Goal: Check status: Check status

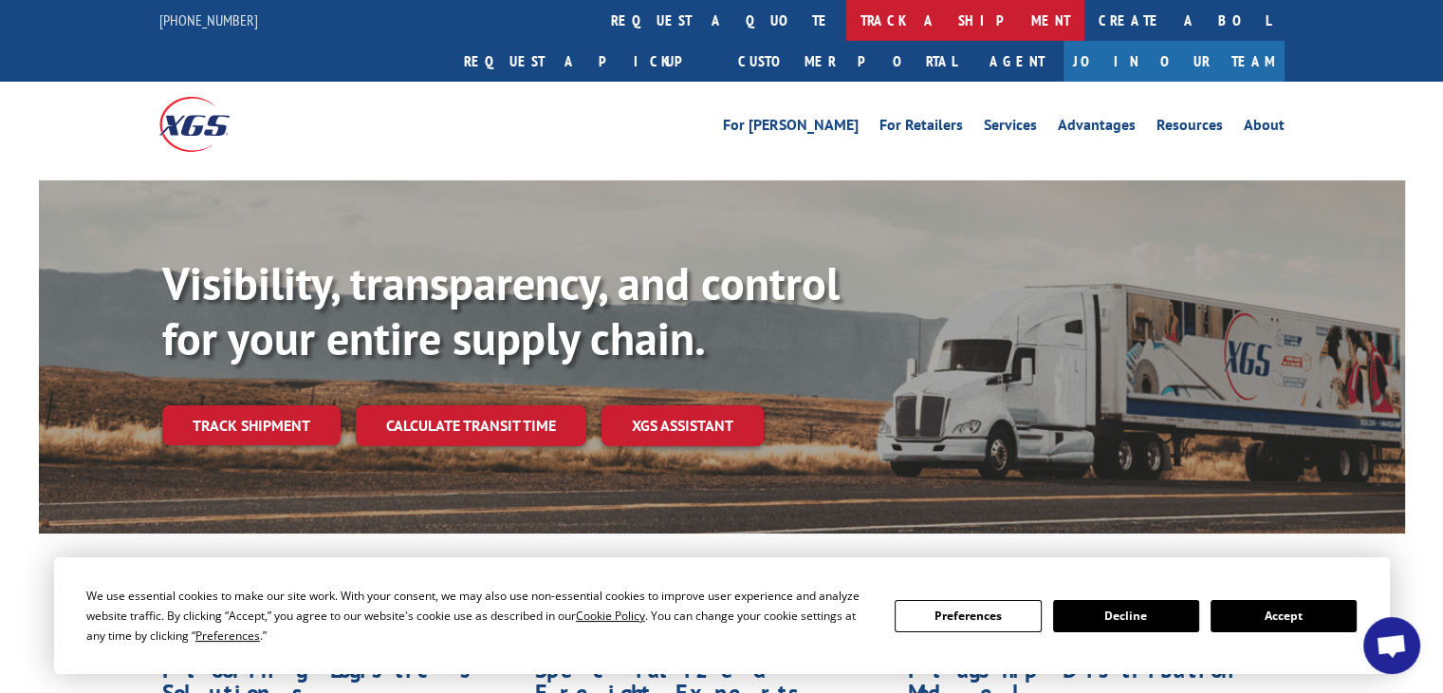
click at [846, 19] on link "track a shipment" at bounding box center [965, 20] width 238 height 41
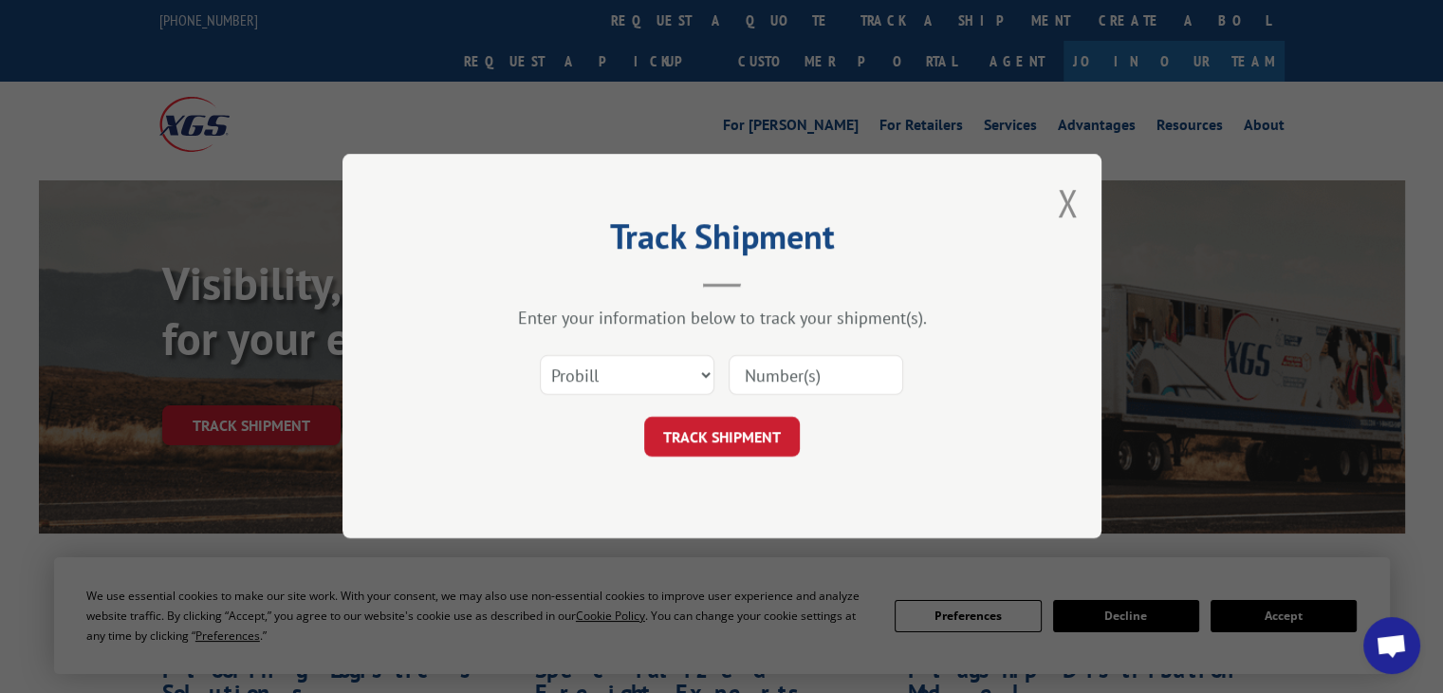
click at [799, 381] on input at bounding box center [816, 376] width 175 height 40
paste input "[PERSON_NAME] from [PERSON_NAME] will be to PCL [DATE] morning to get the [PERS…"
type input "J"
paste input "#ORDO0196047"
type input "#ORDO0196047"
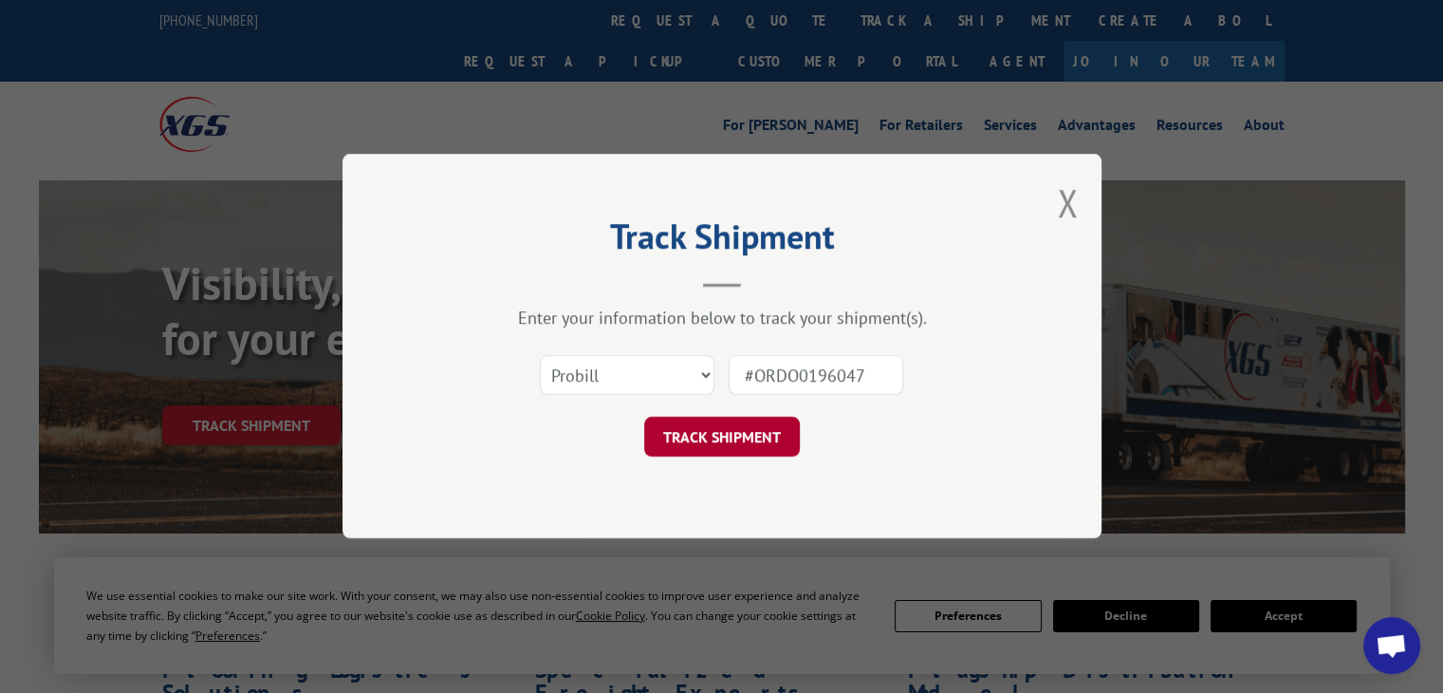
click at [714, 437] on button "TRACK SHIPMENT" at bounding box center [722, 437] width 156 height 40
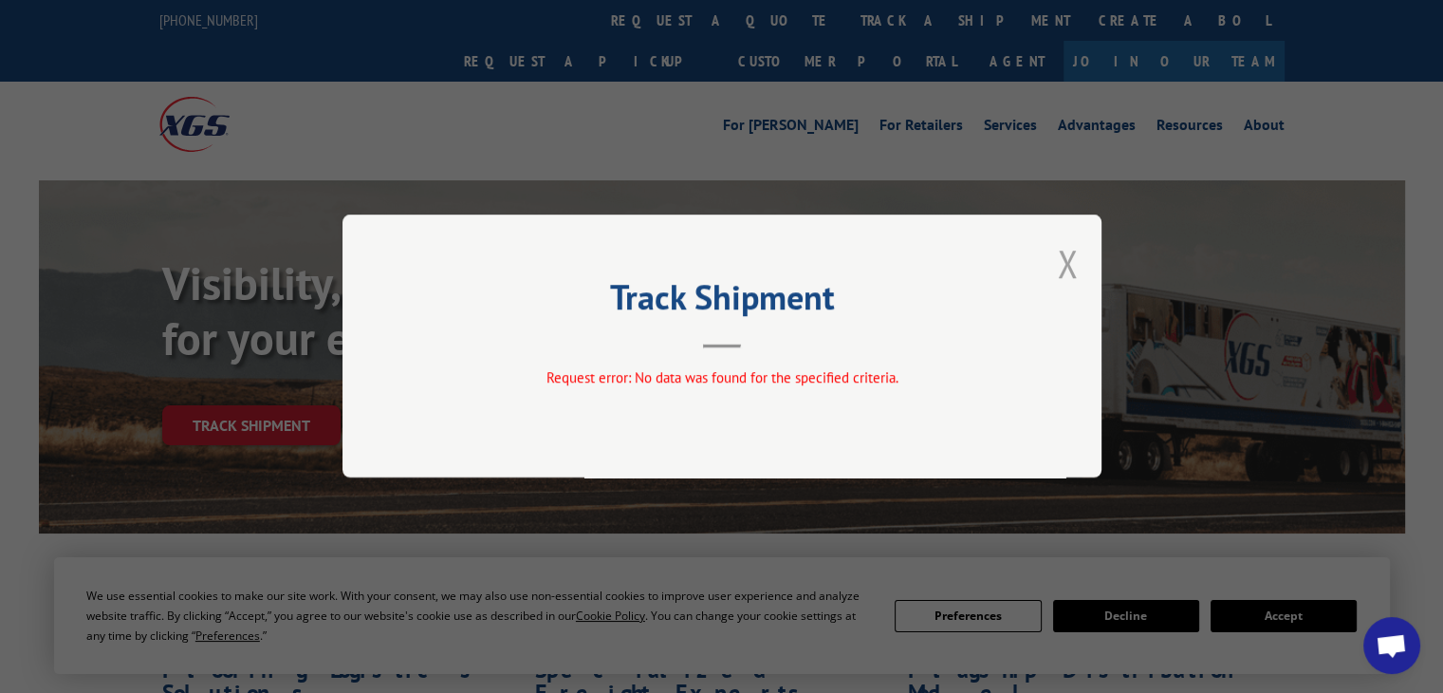
click at [1072, 269] on button "Close modal" at bounding box center [1067, 263] width 21 height 50
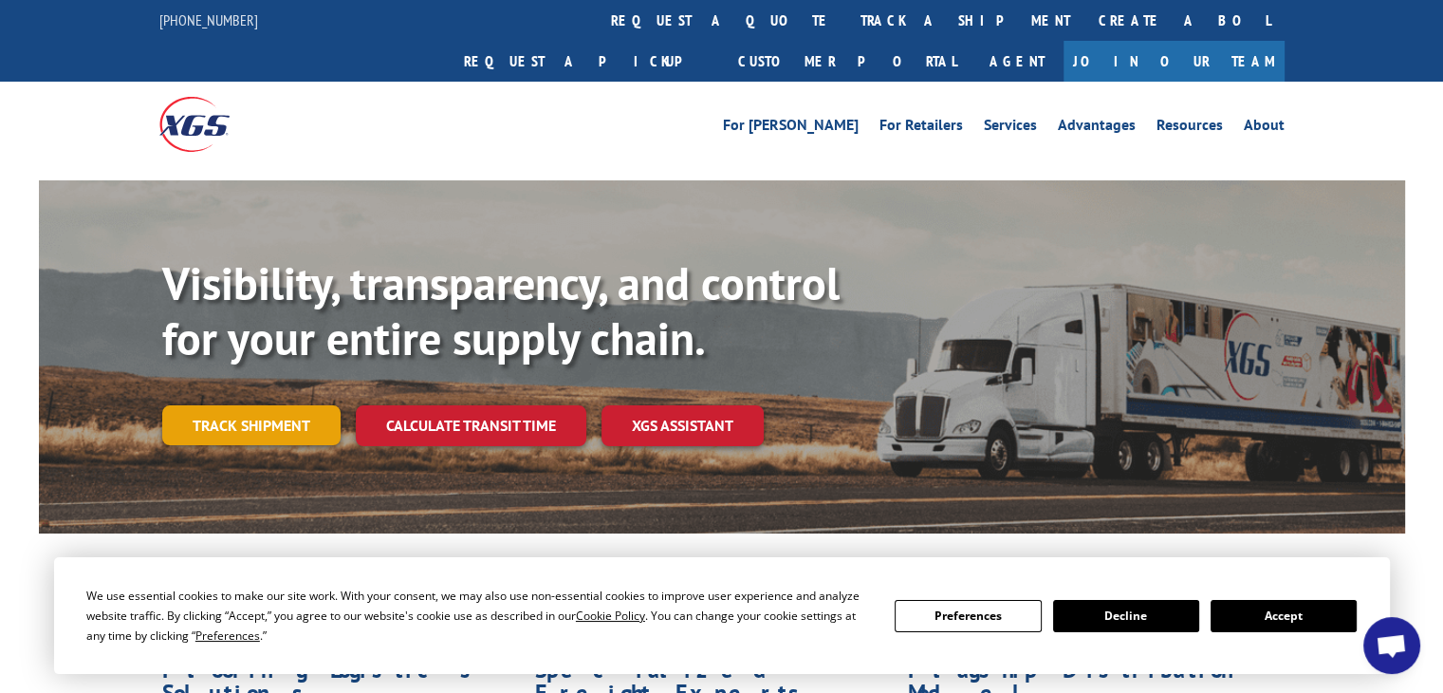
click at [237, 405] on link "Track shipment" at bounding box center [251, 425] width 178 height 40
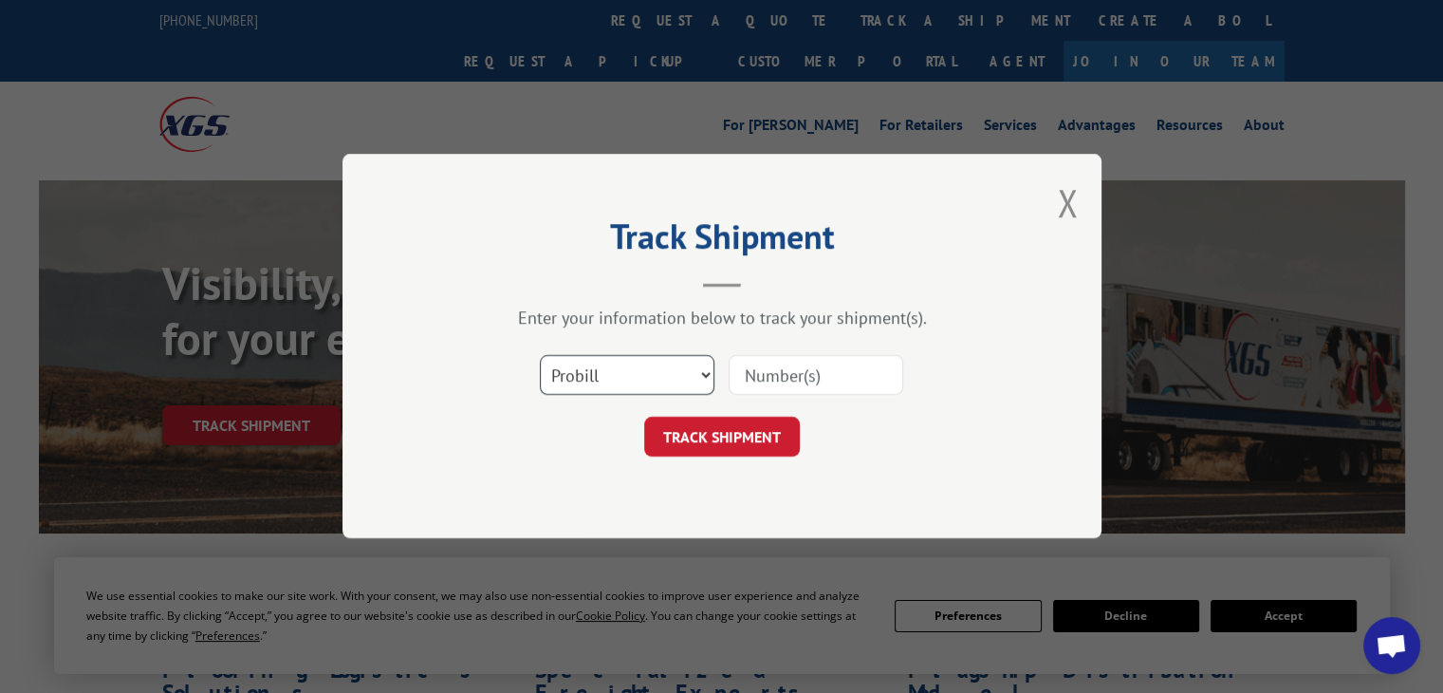
click at [705, 371] on select "Select category... Probill BOL PO" at bounding box center [627, 376] width 175 height 40
select select "bol"
click at [540, 356] on select "Select category... Probill BOL PO" at bounding box center [627, 376] width 175 height 40
click at [755, 376] on input at bounding box center [816, 376] width 175 height 40
paste input "363146."
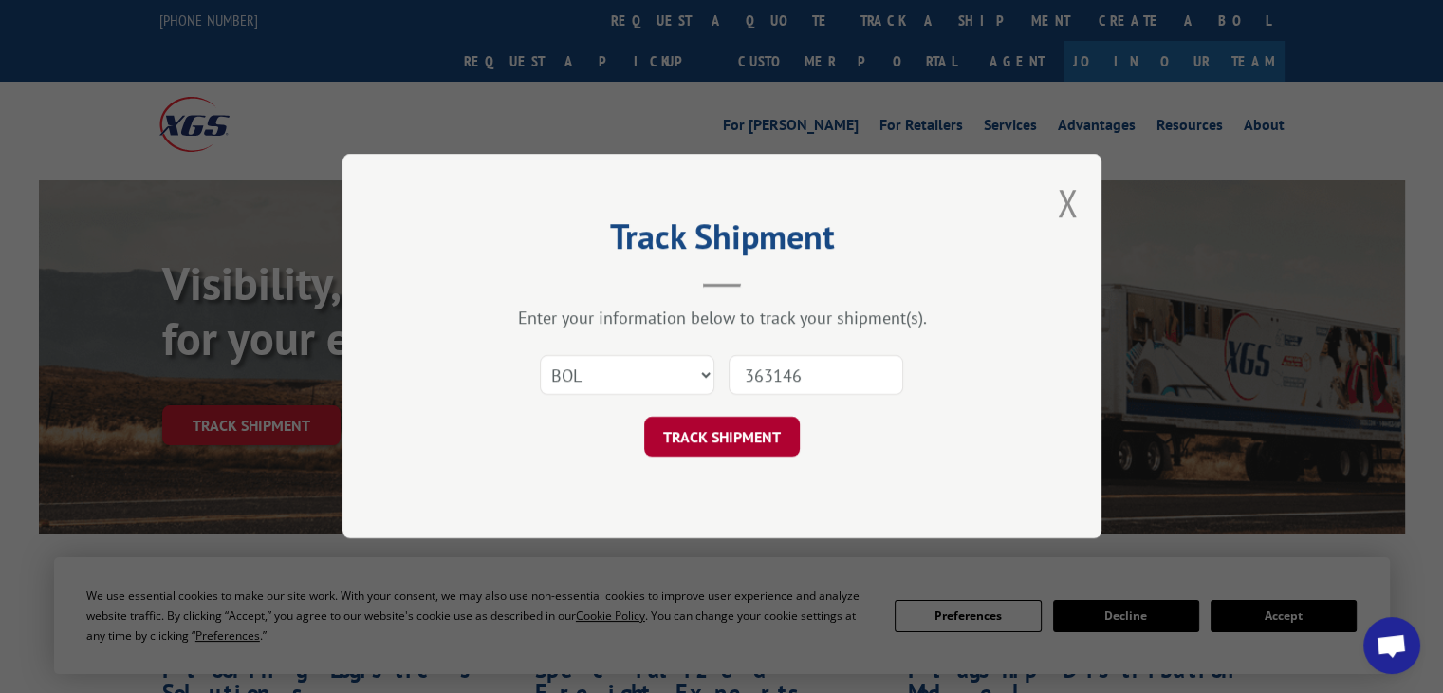
type input "363146"
click at [722, 444] on button "TRACK SHIPMENT" at bounding box center [722, 437] width 156 height 40
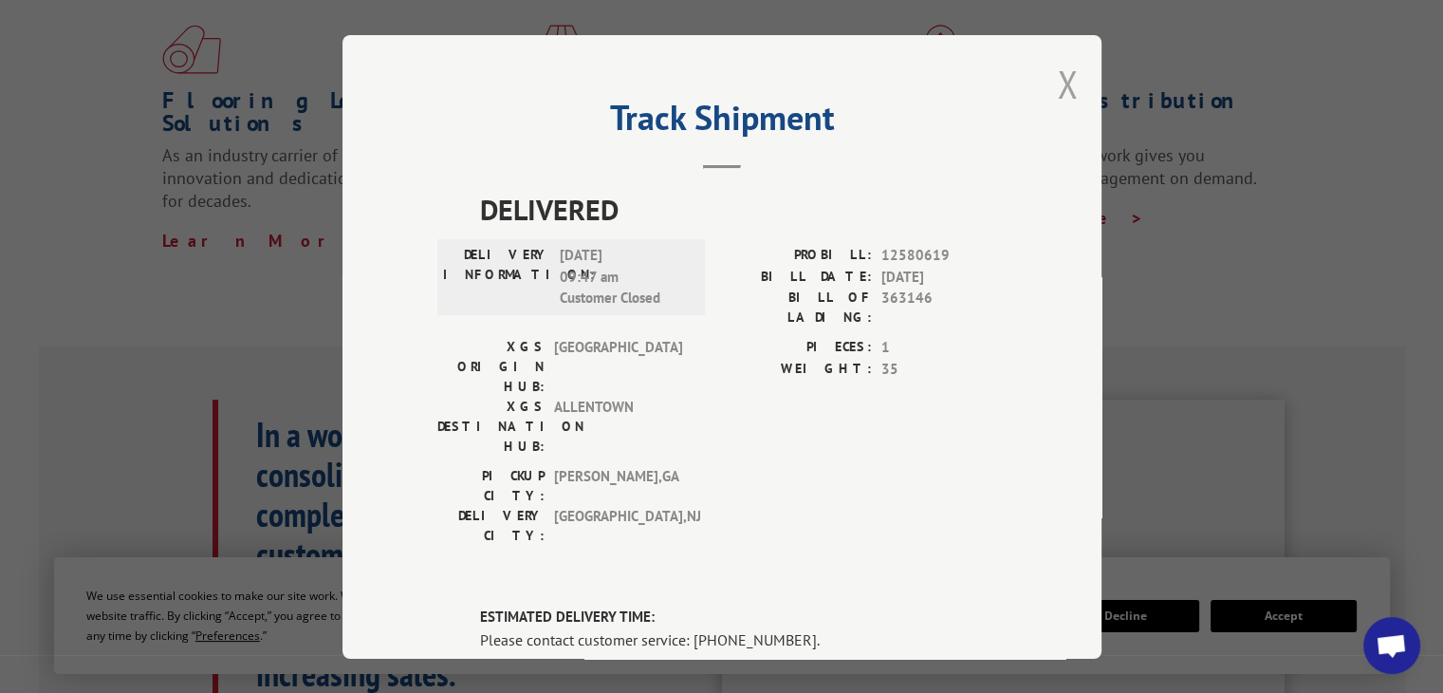
click at [1057, 81] on button "Close modal" at bounding box center [1067, 84] width 21 height 50
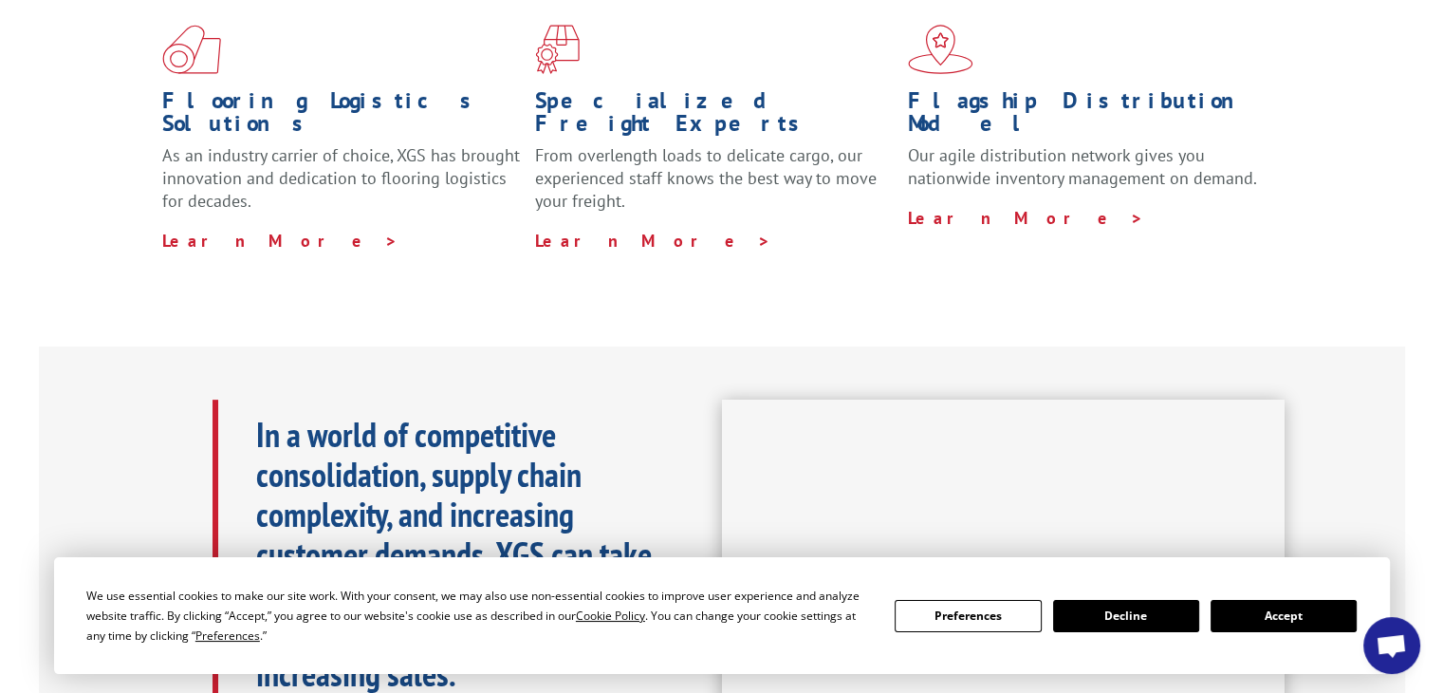
scroll to position [38, 0]
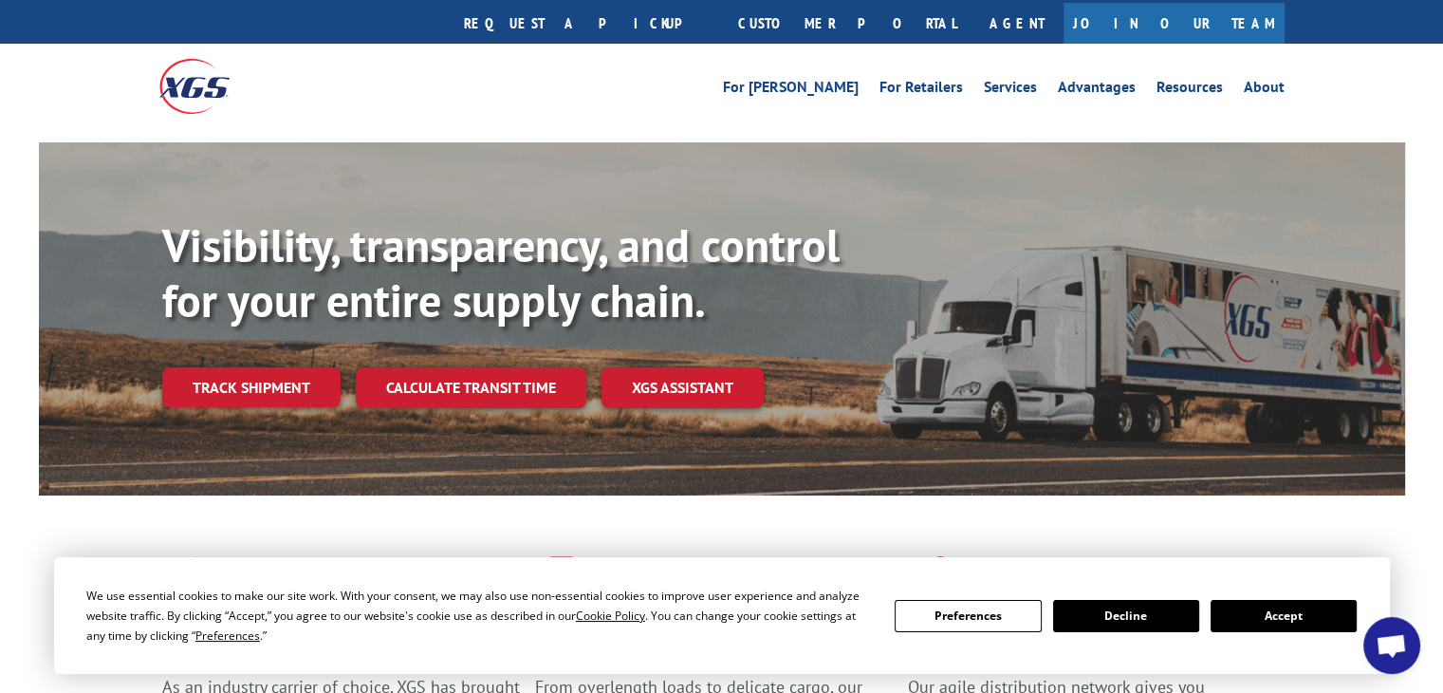
click at [1252, 609] on button "Accept" at bounding box center [1284, 616] width 146 height 32
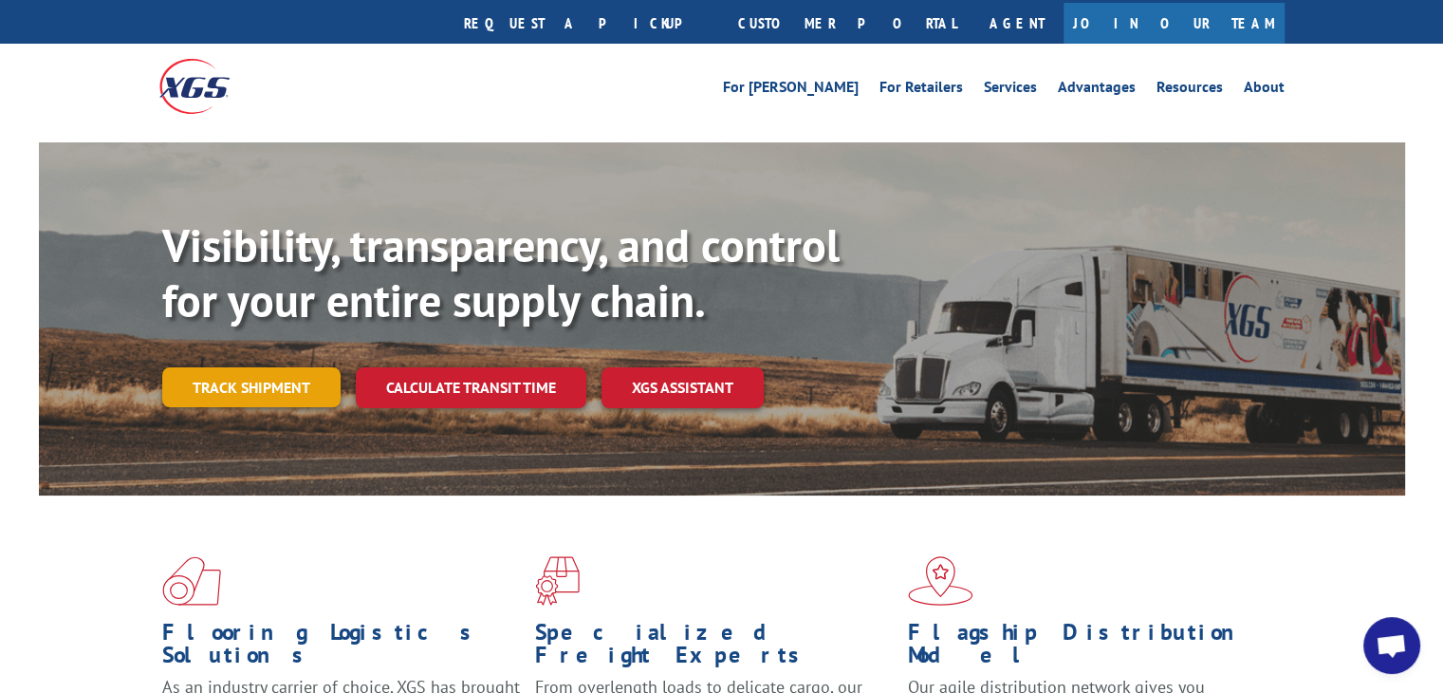
click at [250, 367] on link "Track shipment" at bounding box center [251, 387] width 178 height 40
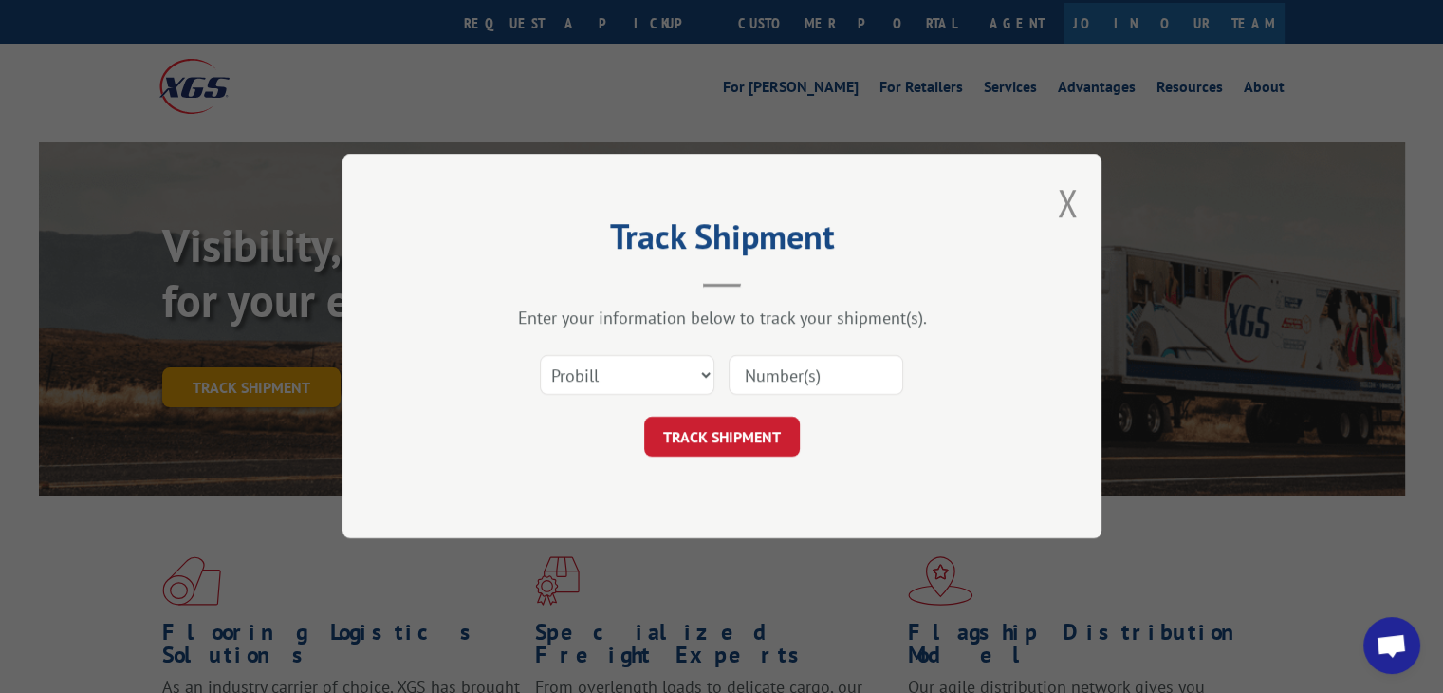
scroll to position [0, 0]
click at [704, 369] on select "Select category... Probill BOL PO" at bounding box center [627, 376] width 175 height 40
select select "po"
click at [540, 356] on select "Select category... Probill BOL PO" at bounding box center [627, 376] width 175 height 40
click at [763, 376] on input at bounding box center [816, 376] width 175 height 40
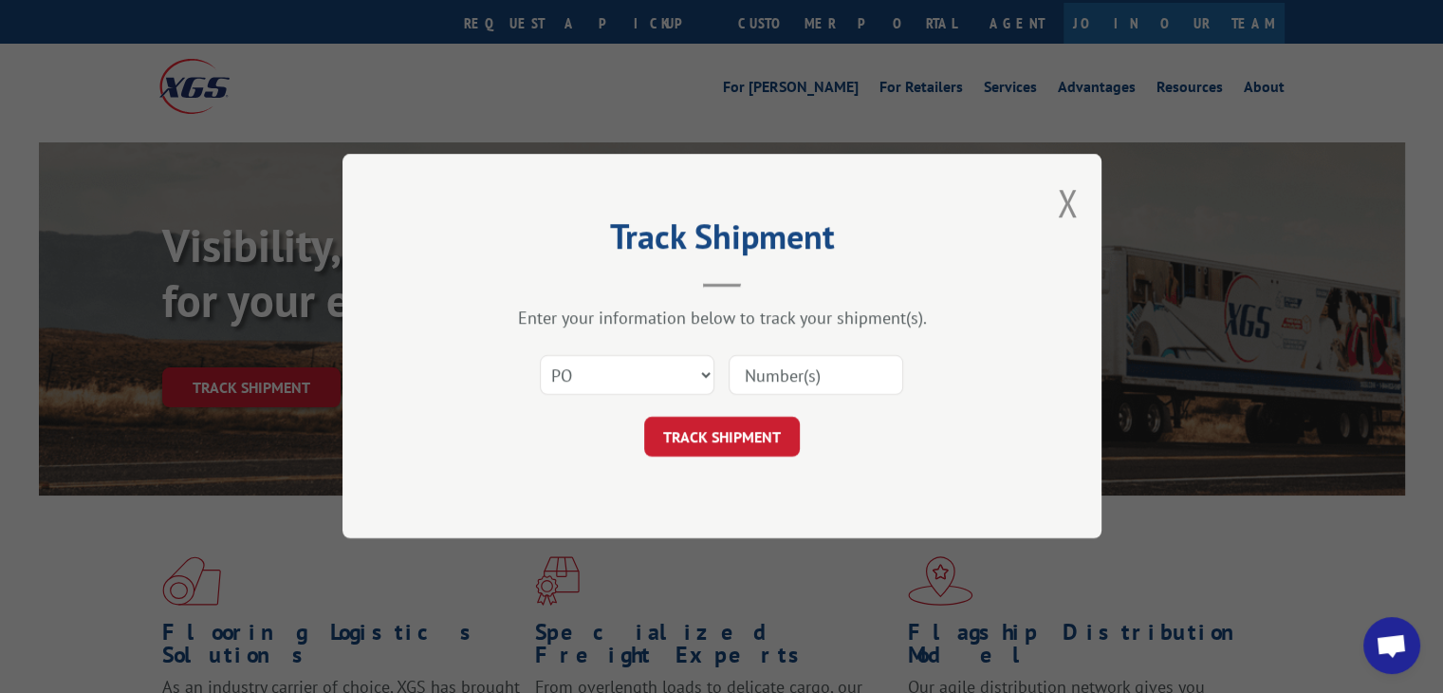
paste input "ORDO0196047"
type input "ORDO0196047"
click at [718, 439] on button "TRACK SHIPMENT" at bounding box center [722, 437] width 156 height 40
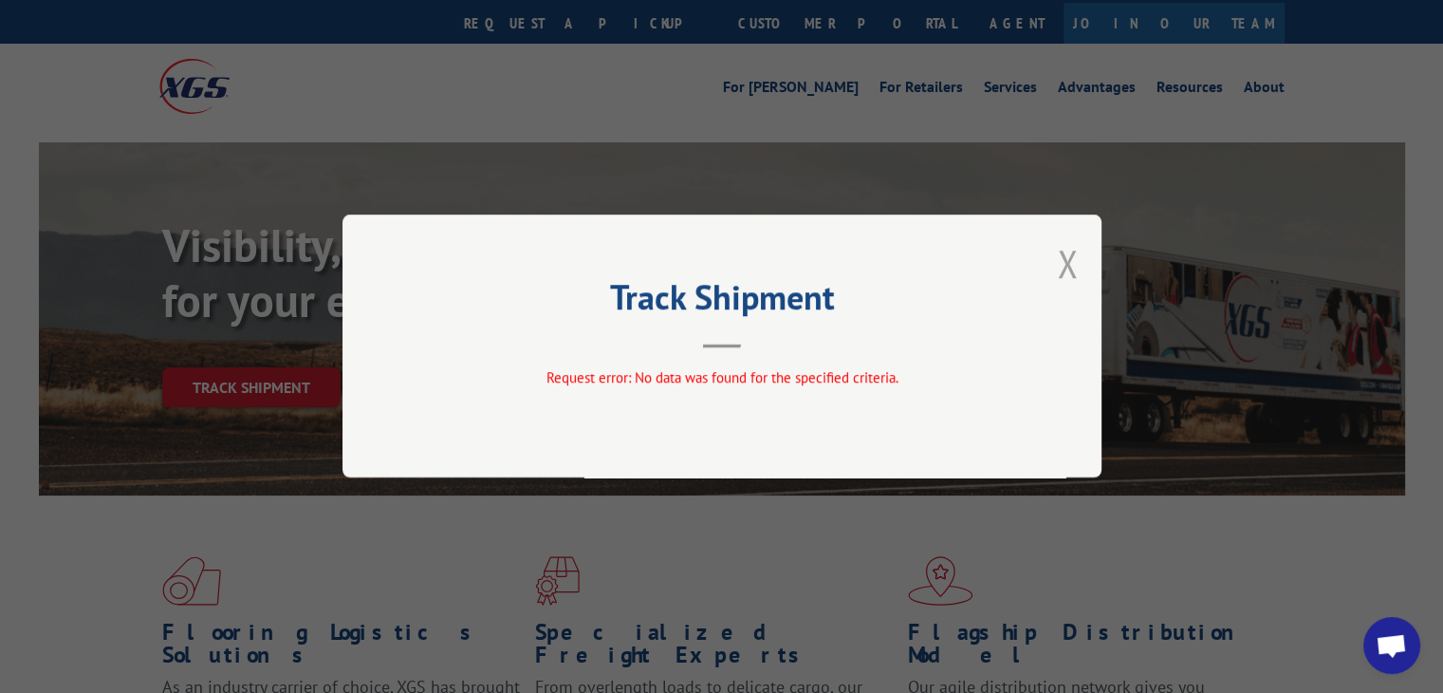
click at [1069, 270] on button "Close modal" at bounding box center [1067, 263] width 21 height 50
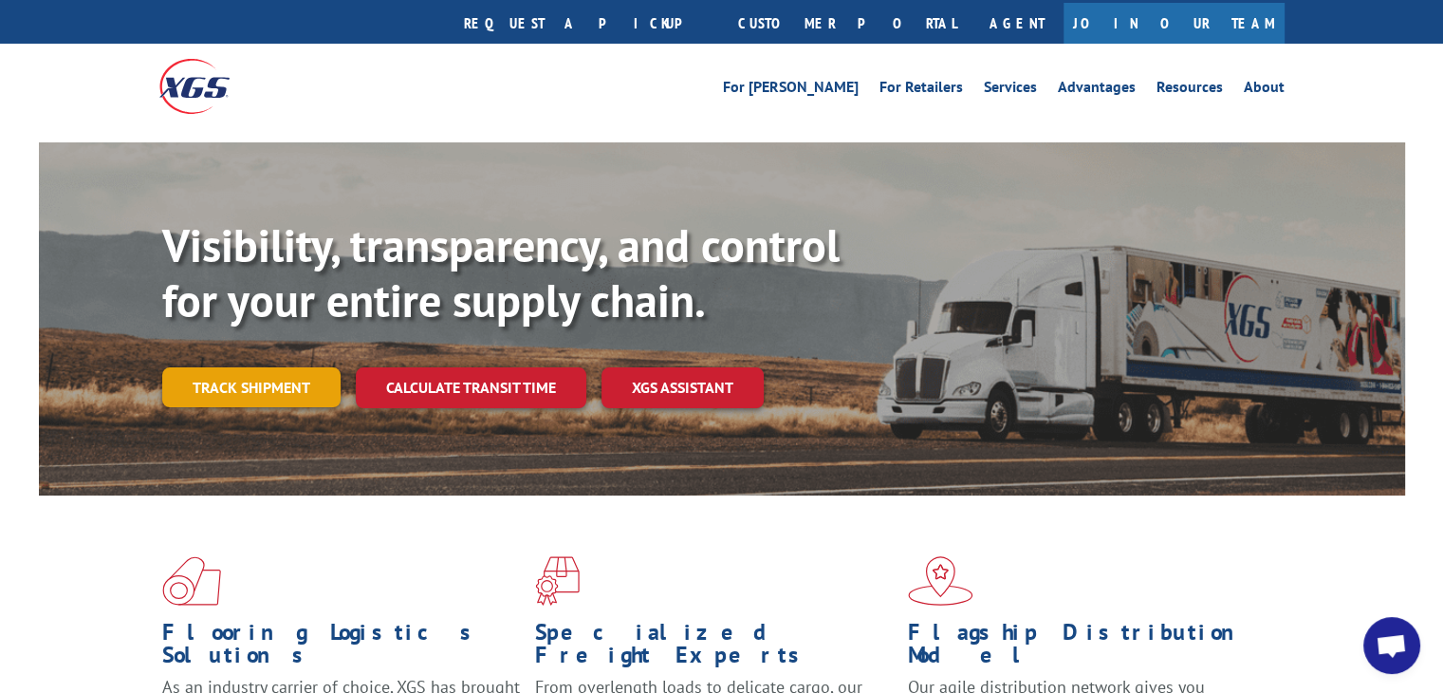
click at [284, 367] on link "Track shipment" at bounding box center [251, 387] width 178 height 40
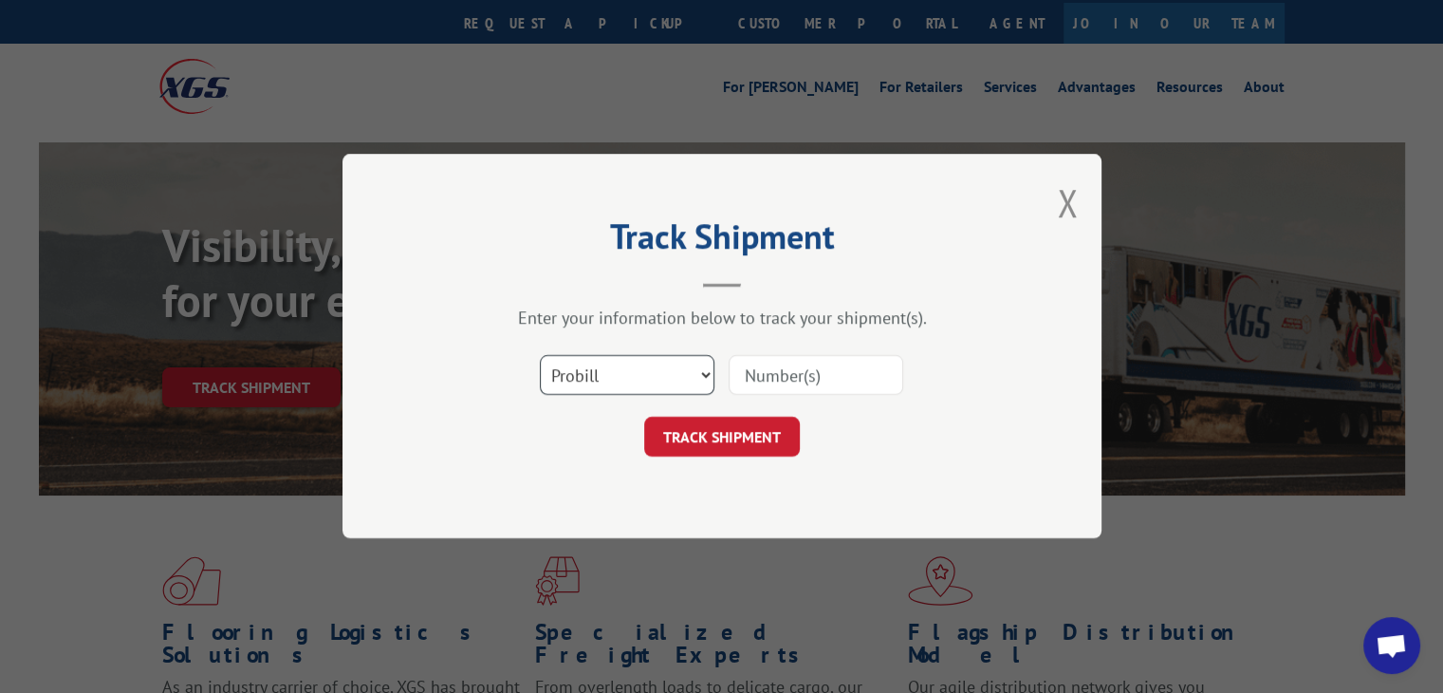
click at [699, 377] on select "Select category... Probill BOL PO" at bounding box center [627, 376] width 175 height 40
click at [540, 356] on select "Select category... Probill BOL PO" at bounding box center [627, 376] width 175 height 40
click at [770, 367] on input at bounding box center [816, 376] width 175 height 40
paste input "ORDO0196047"
type input "ORDO0196047"
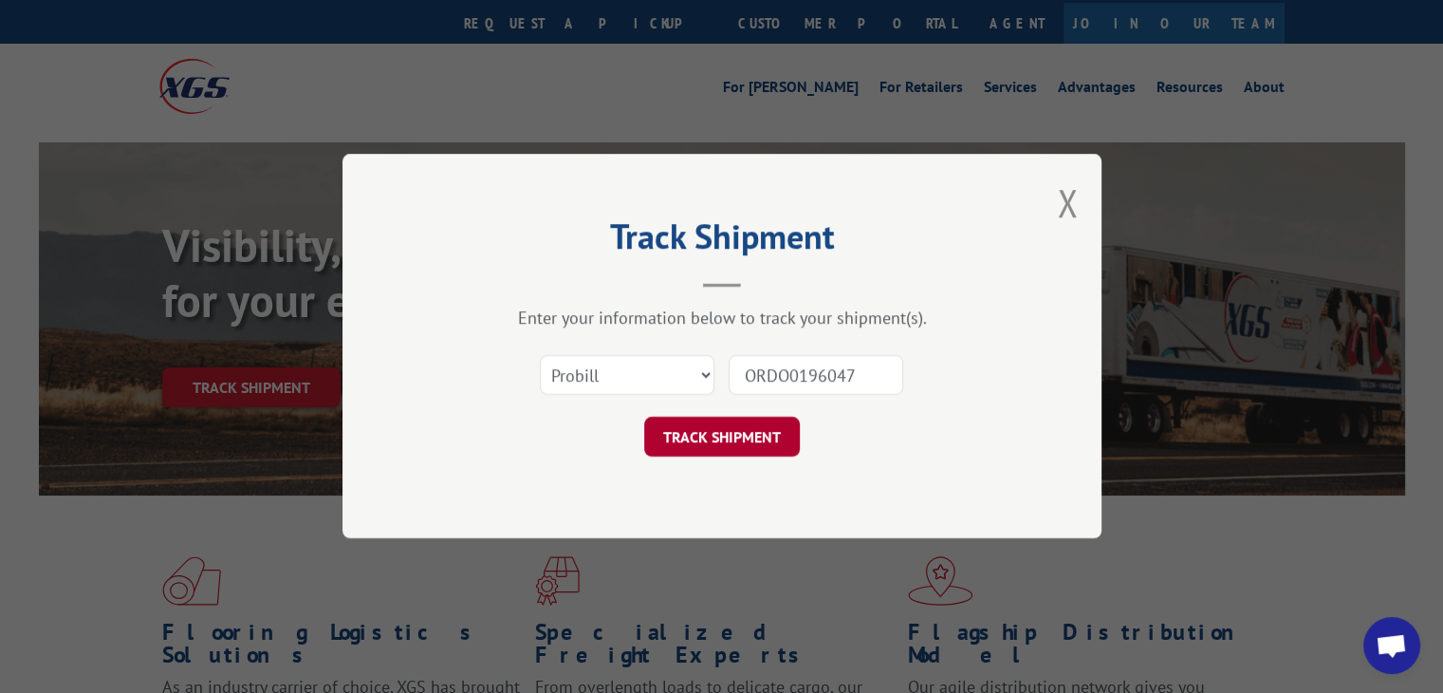
click at [744, 425] on button "TRACK SHIPMENT" at bounding box center [722, 437] width 156 height 40
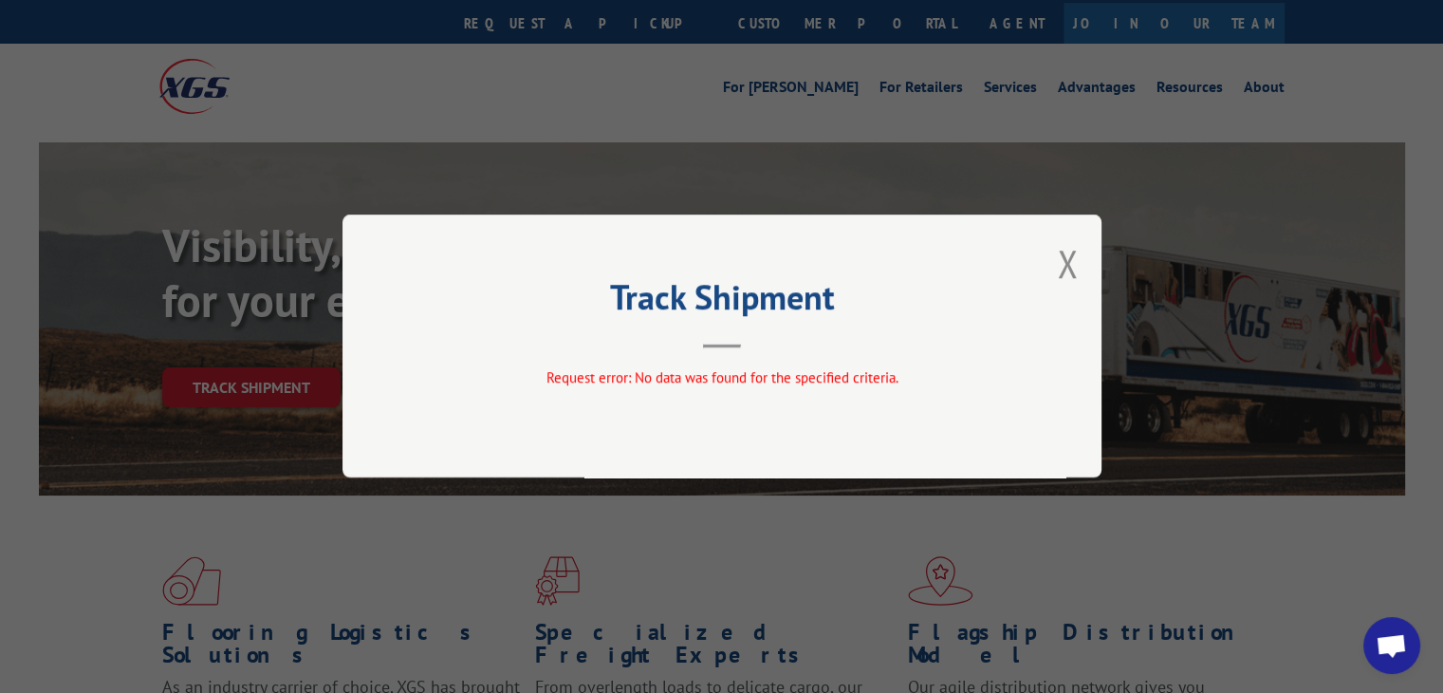
drag, startPoint x: 1066, startPoint y: 255, endPoint x: 889, endPoint y: 292, distance: 180.3
click at [1059, 261] on button "Close modal" at bounding box center [1067, 263] width 21 height 50
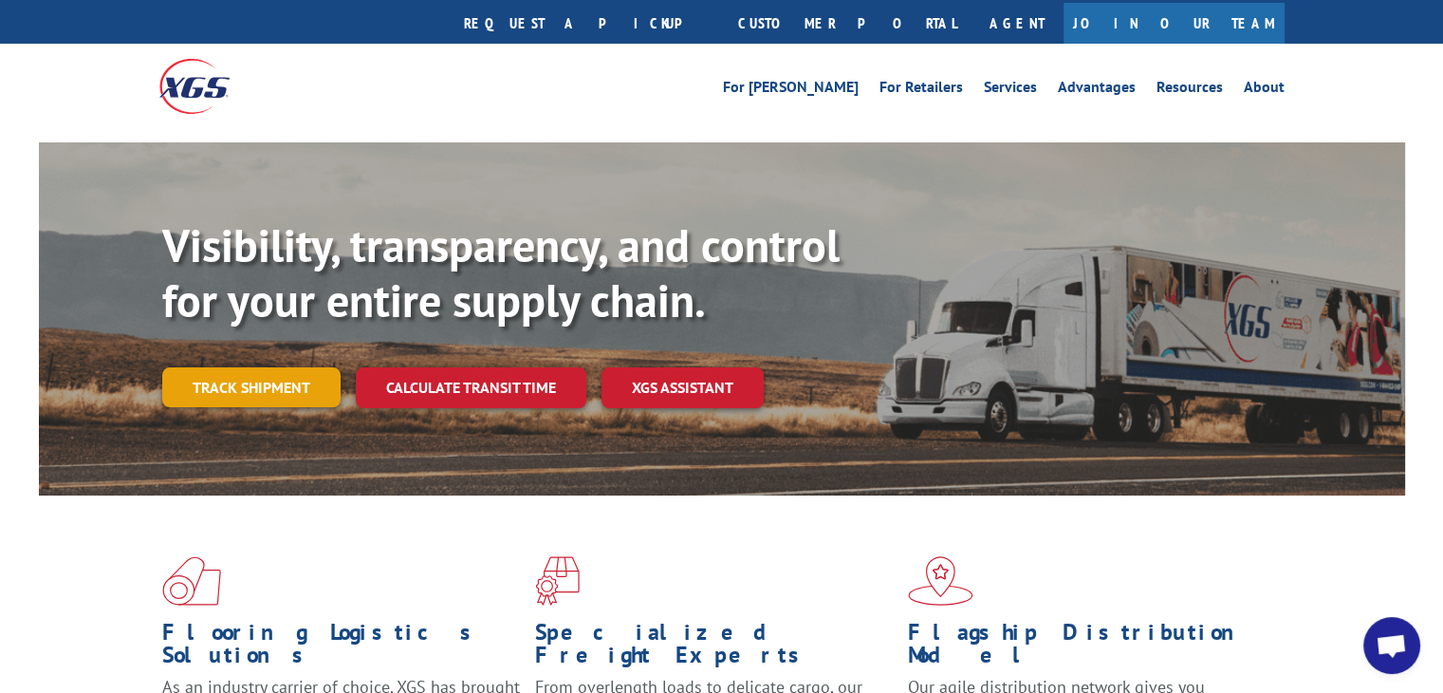
click at [297, 367] on link "Track shipment" at bounding box center [251, 387] width 178 height 40
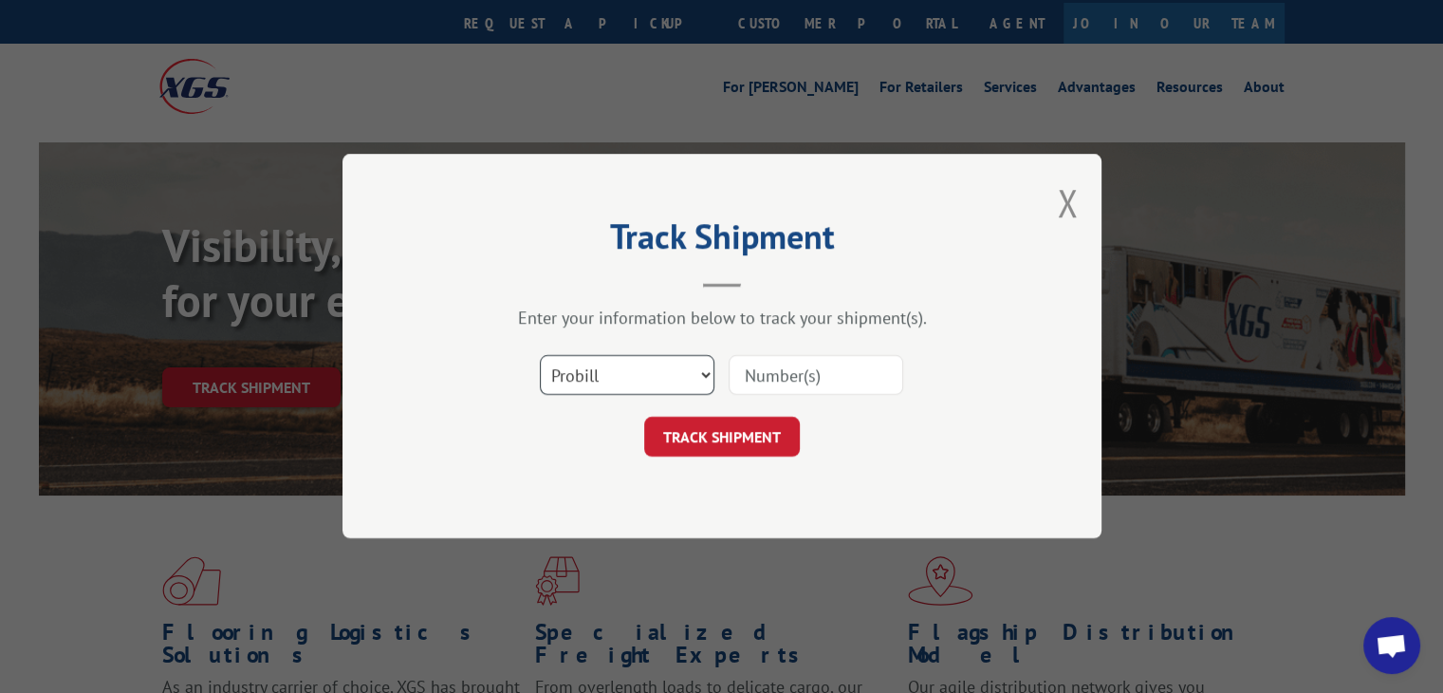
drag, startPoint x: 698, startPoint y: 378, endPoint x: 687, endPoint y: 383, distance: 12.7
click at [698, 378] on select "Select category... Probill BOL PO" at bounding box center [627, 376] width 175 height 40
select select "bol"
click at [540, 356] on select "Select category... Probill BOL PO" at bounding box center [627, 376] width 175 height 40
click at [755, 374] on input at bounding box center [816, 376] width 175 height 40
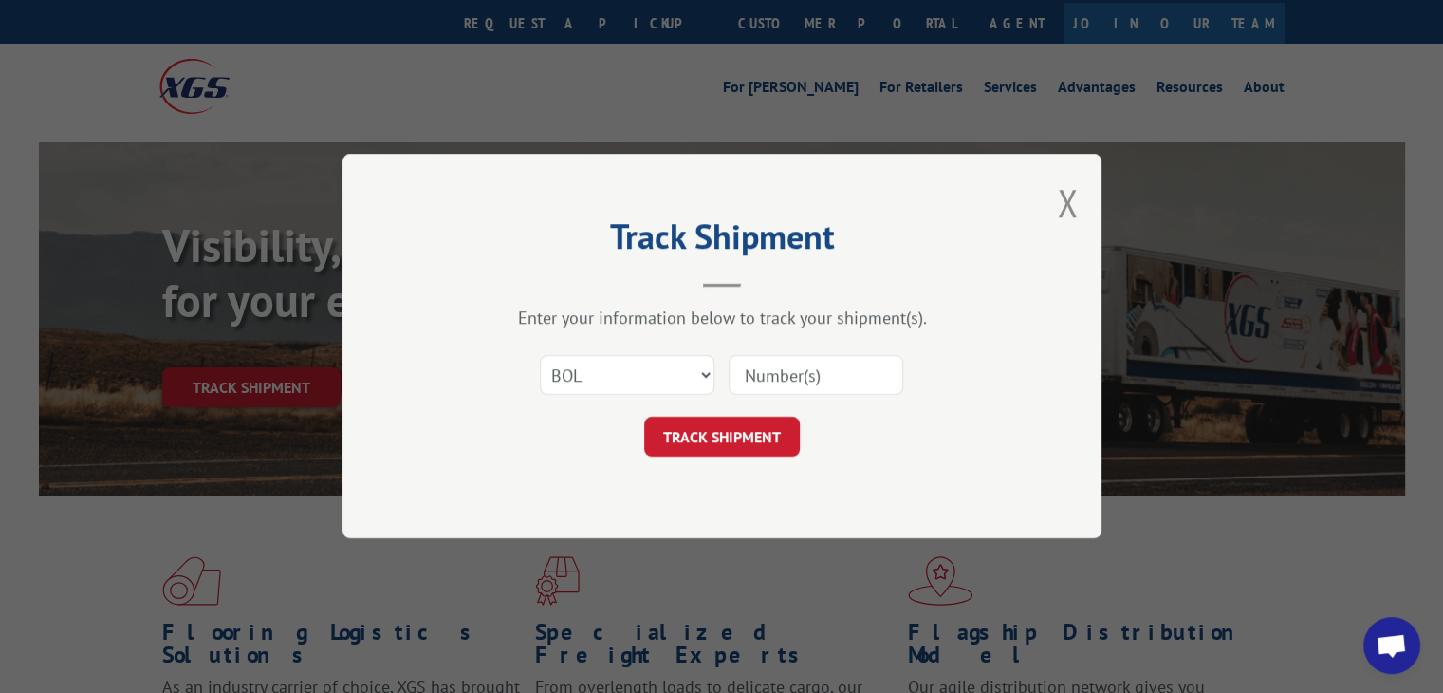
paste input "363146."
type input "363146"
click at [695, 430] on button "TRACK SHIPMENT" at bounding box center [722, 437] width 156 height 40
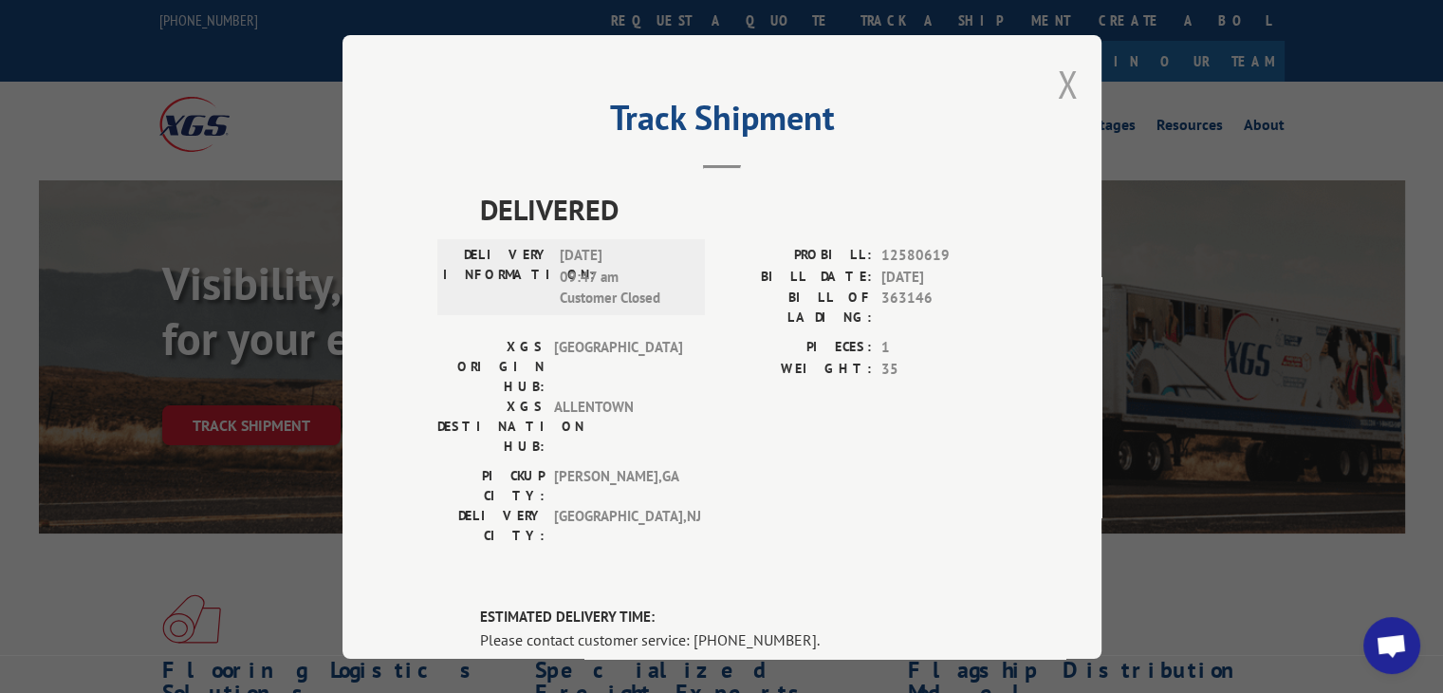
click at [1065, 83] on button "Close modal" at bounding box center [1067, 84] width 21 height 50
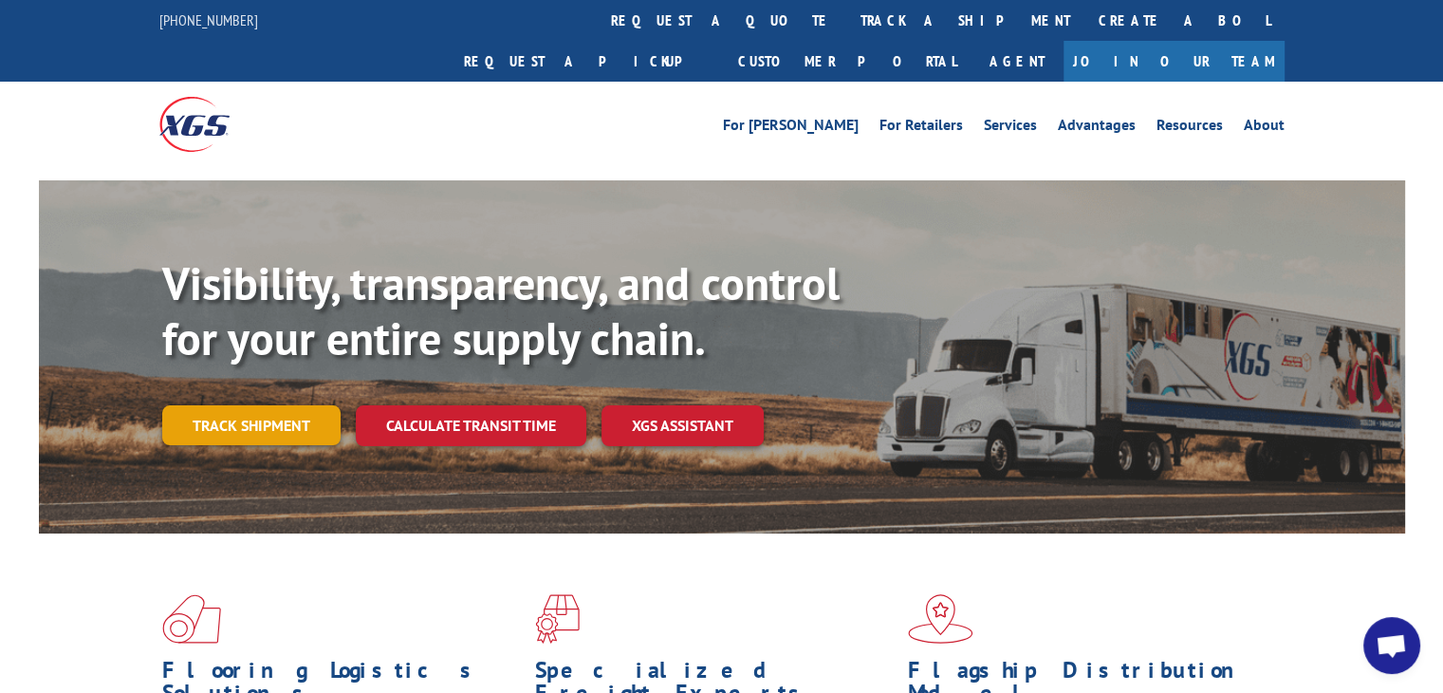
click at [226, 405] on link "Track shipment" at bounding box center [251, 425] width 178 height 40
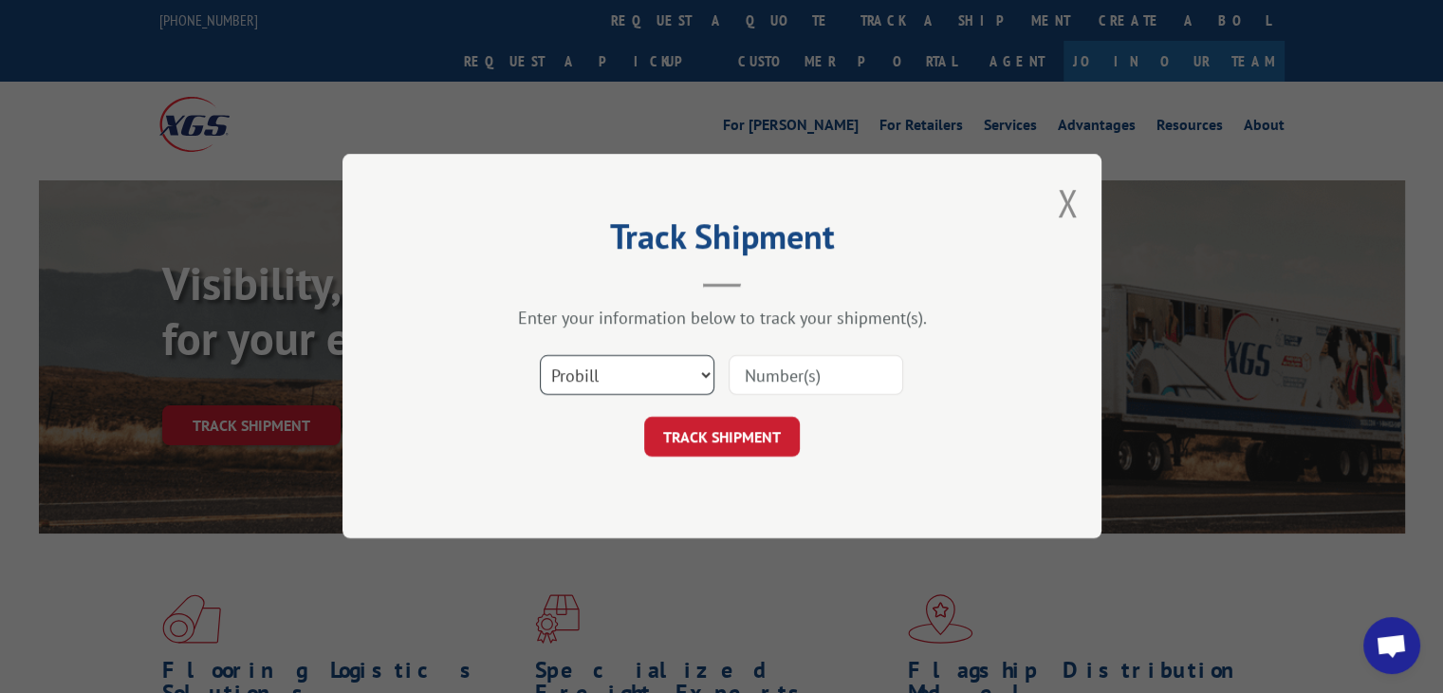
click at [702, 375] on select "Select category... Probill BOL PO" at bounding box center [627, 376] width 175 height 40
select select "bol"
click at [540, 356] on select "Select category... Probill BOL PO" at bounding box center [627, 376] width 175 height 40
click at [778, 371] on input at bounding box center [816, 376] width 175 height 40
drag, startPoint x: 778, startPoint y: 371, endPoint x: 765, endPoint y: 377, distance: 14.5
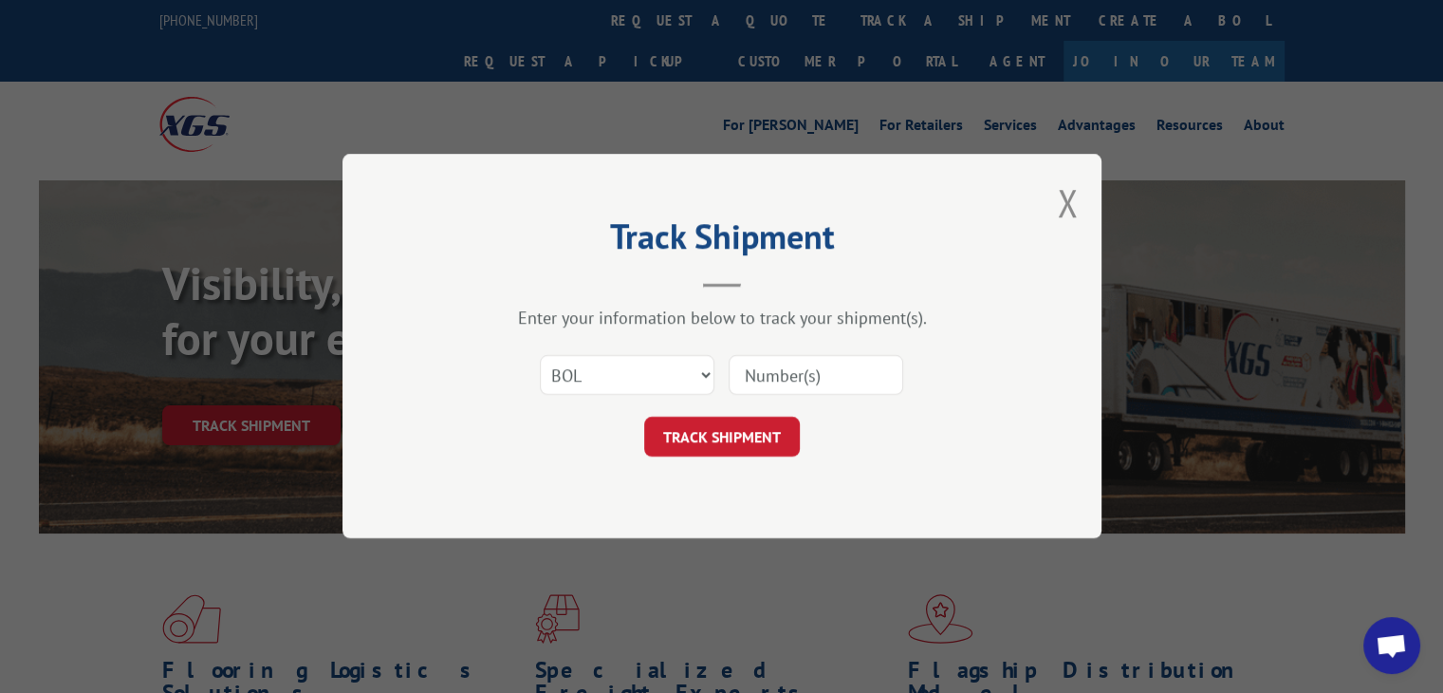
click at [773, 372] on input at bounding box center [816, 376] width 175 height 40
type input "363146"
click at [720, 436] on button "TRACK SHIPMENT" at bounding box center [722, 437] width 156 height 40
